Goal: Task Accomplishment & Management: Use online tool/utility

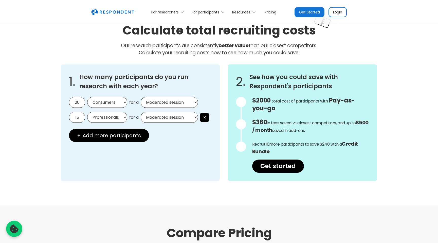
scroll to position [426, 0]
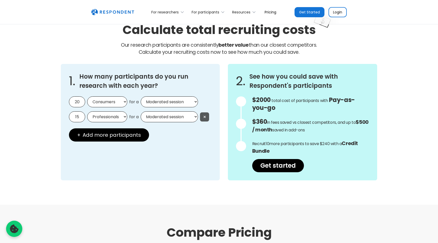
click at [205, 115] on button "×" at bounding box center [204, 116] width 9 height 9
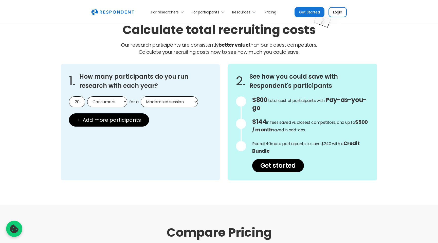
click at [99, 105] on select "Consumers Professionals" at bounding box center [107, 101] width 40 height 11
select select "professionals"
click at [87, 96] on select "Consumers Professionals" at bounding box center [107, 101] width 40 height 11
click at [156, 99] on select "Moderated session Unmoderated session" at bounding box center [169, 101] width 57 height 11
select select "unmoderated"
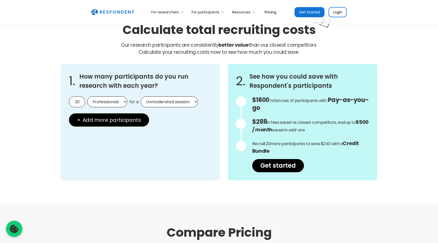
click at [141, 96] on select "Moderated session Unmoderated session" at bounding box center [169, 101] width 57 height 11
click at [77, 104] on input "20" at bounding box center [77, 101] width 16 height 11
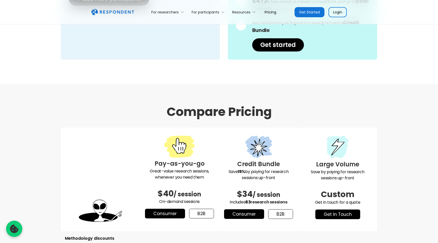
scroll to position [525, 0]
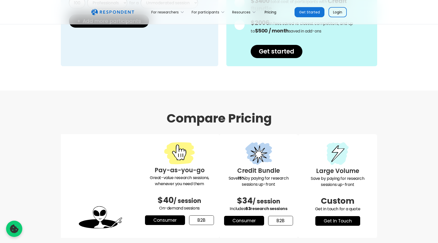
type input "100"
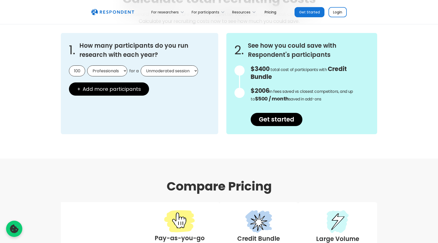
scroll to position [455, 0]
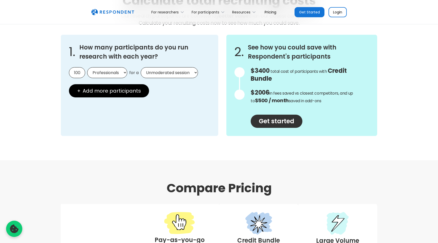
click at [279, 115] on link "Get started" at bounding box center [277, 121] width 52 height 13
